Goal: Task Accomplishment & Management: Manage account settings

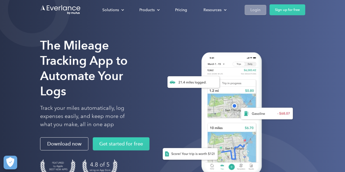
click at [252, 9] on div "Login" at bounding box center [255, 10] width 10 height 7
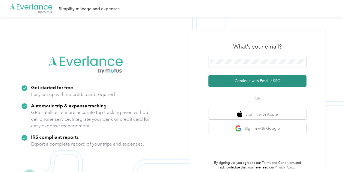
click at [237, 83] on button "Continue with Email / SSO" at bounding box center [258, 80] width 98 height 11
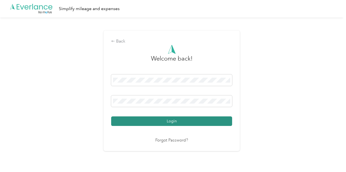
click at [162, 123] on button "Login" at bounding box center [171, 121] width 121 height 10
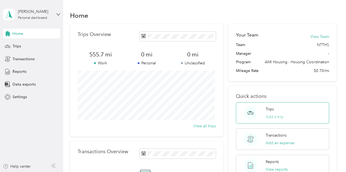
click at [276, 115] on button "Add a trip" at bounding box center [275, 117] width 18 height 6
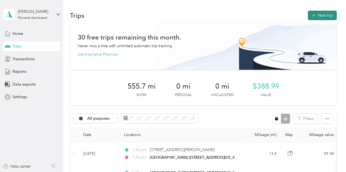
click at [317, 20] on button "New trip" at bounding box center [322, 16] width 29 height 10
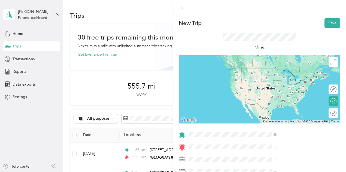
click at [277, 76] on span "279 Bear Street, 96143, Kings Beach, California, United States" at bounding box center [284, 78] width 55 height 5
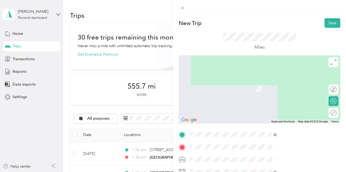
click at [283, 88] on div "10075 Levon Avenue Truckee, California 96161, United States" at bounding box center [290, 82] width 83 height 11
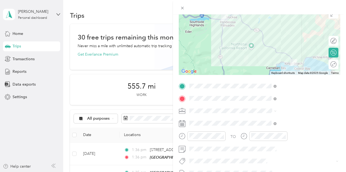
scroll to position [53, 0]
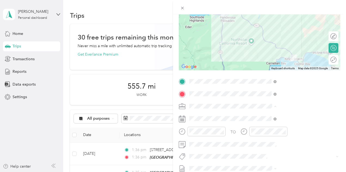
click at [186, 118] on icon at bounding box center [182, 119] width 7 height 7
click at [186, 119] on icon at bounding box center [182, 119] width 7 height 7
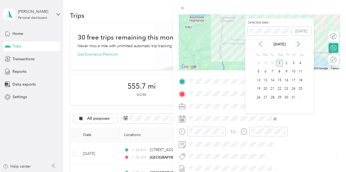
click at [261, 47] on icon at bounding box center [260, 43] width 5 height 5
click at [264, 90] on div "22" at bounding box center [265, 89] width 7 height 7
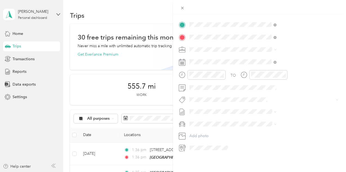
scroll to position [0, 0]
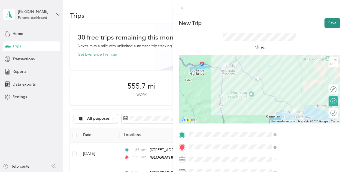
click at [325, 27] on button "Save" at bounding box center [333, 23] width 16 height 10
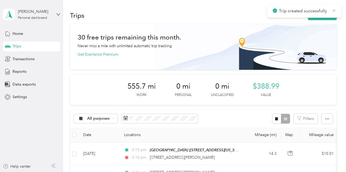
click at [333, 9] on icon at bounding box center [334, 10] width 4 height 5
click at [323, 16] on button "New trip" at bounding box center [322, 16] width 29 height 10
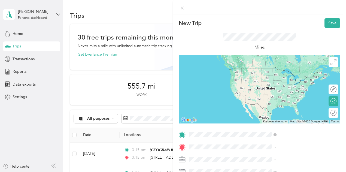
click at [285, 70] on span "10075 Levon Avenue Truckee, California 96161, United States" at bounding box center [294, 71] width 75 height 10
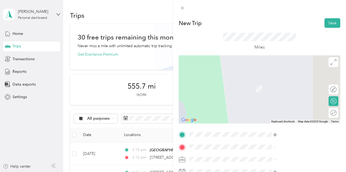
click at [293, 92] on span "279 Bear Street, 96143, Kings Beach, California, United States" at bounding box center [284, 90] width 55 height 5
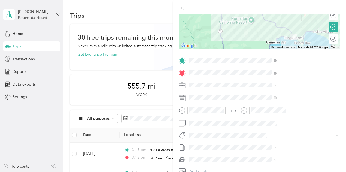
scroll to position [75, 0]
click at [182, 98] on rect at bounding box center [181, 98] width 1 height 1
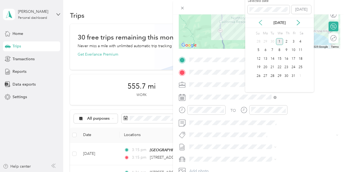
click at [263, 24] on icon at bounding box center [260, 22] width 5 height 5
click at [265, 67] on div "22" at bounding box center [265, 67] width 7 height 7
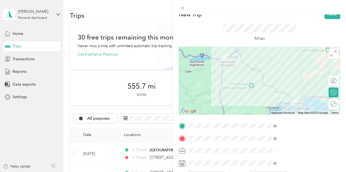
scroll to position [0, 0]
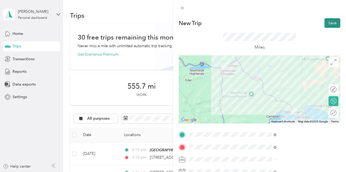
click at [327, 26] on button "Save" at bounding box center [333, 23] width 16 height 10
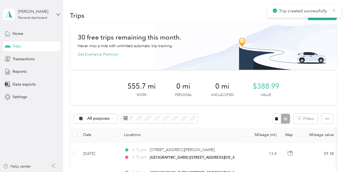
click at [335, 10] on icon at bounding box center [334, 10] width 2 height 2
click at [323, 14] on button "New trip" at bounding box center [322, 16] width 29 height 10
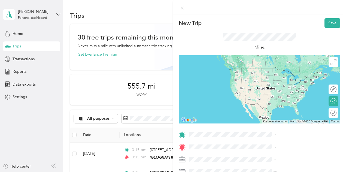
click at [291, 73] on div "TEAM Bear Street 279 Bear Street, 96143, Kings Beach, California, United States" at bounding box center [286, 74] width 59 height 13
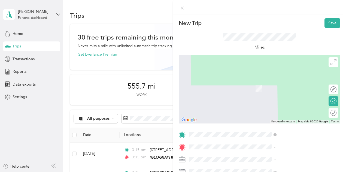
click at [285, 86] on span "10075 Levon Avenue Truckee, California 96161, United States" at bounding box center [294, 83] width 75 height 10
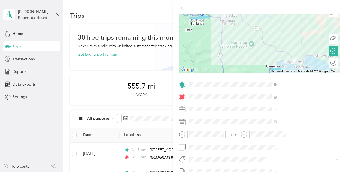
scroll to position [83, 0]
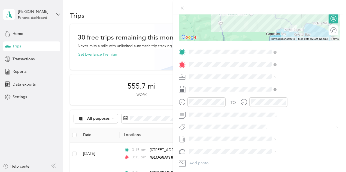
click at [184, 90] on rect at bounding box center [184, 90] width 1 height 1
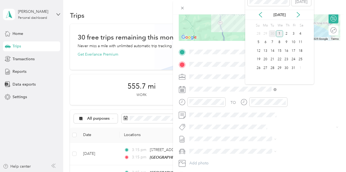
click at [274, 34] on div "30" at bounding box center [272, 33] width 7 height 7
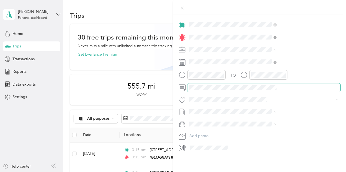
scroll to position [0, 0]
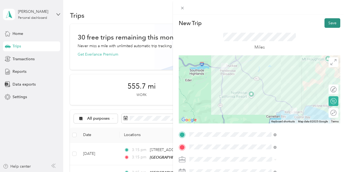
click at [327, 22] on button "Save" at bounding box center [333, 23] width 16 height 10
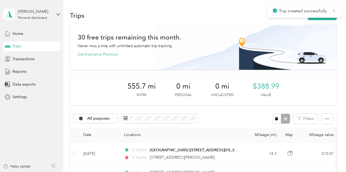
click at [335, 11] on icon at bounding box center [334, 10] width 4 height 5
click at [324, 16] on button "New trip" at bounding box center [322, 16] width 29 height 10
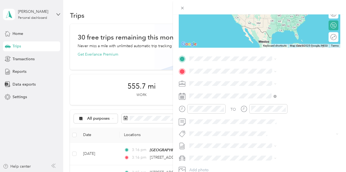
scroll to position [80, 0]
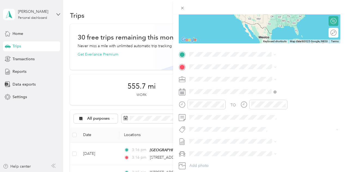
click at [275, 79] on li "10075 Levon Avenue Truckee, California 96161, United States" at bounding box center [290, 76] width 91 height 15
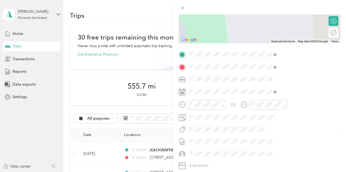
click at [280, 93] on div "TEAM Bear Street 279 Bear Street, 96143, Kings Beach, California, United States" at bounding box center [286, 92] width 59 height 13
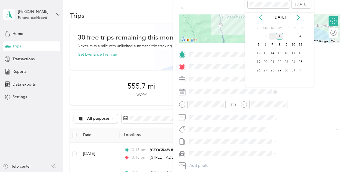
click at [273, 35] on div "30" at bounding box center [272, 36] width 7 height 7
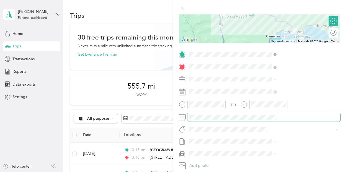
scroll to position [7, 0]
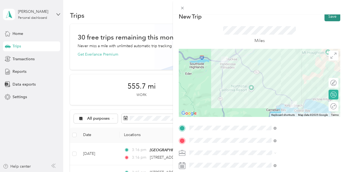
click at [328, 19] on button "Save" at bounding box center [333, 17] width 16 height 10
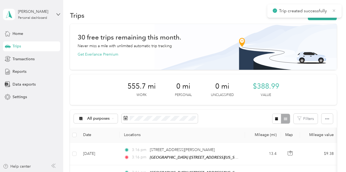
click at [334, 11] on icon at bounding box center [334, 10] width 2 height 2
click at [35, 65] on div "Home Trips Transactions Reports Data exports Settings" at bounding box center [31, 65] width 57 height 73
click at [21, 73] on span "Reports" at bounding box center [20, 72] width 14 height 6
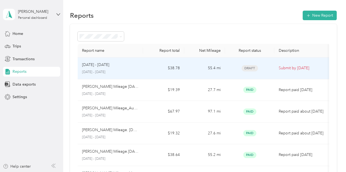
click at [145, 73] on td "$38.78" at bounding box center [163, 69] width 41 height 22
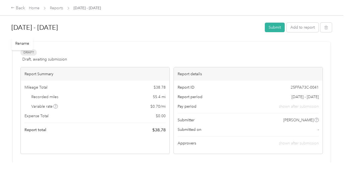
click at [12, 28] on h1 "Sep 20 - Oct 3, 2025" at bounding box center [136, 27] width 250 height 13
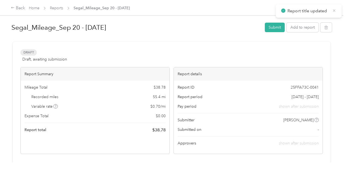
click at [335, 12] on icon at bounding box center [334, 10] width 4 height 5
click at [37, 7] on link "Home" at bounding box center [34, 8] width 11 height 5
